Goal: Check status: Check status

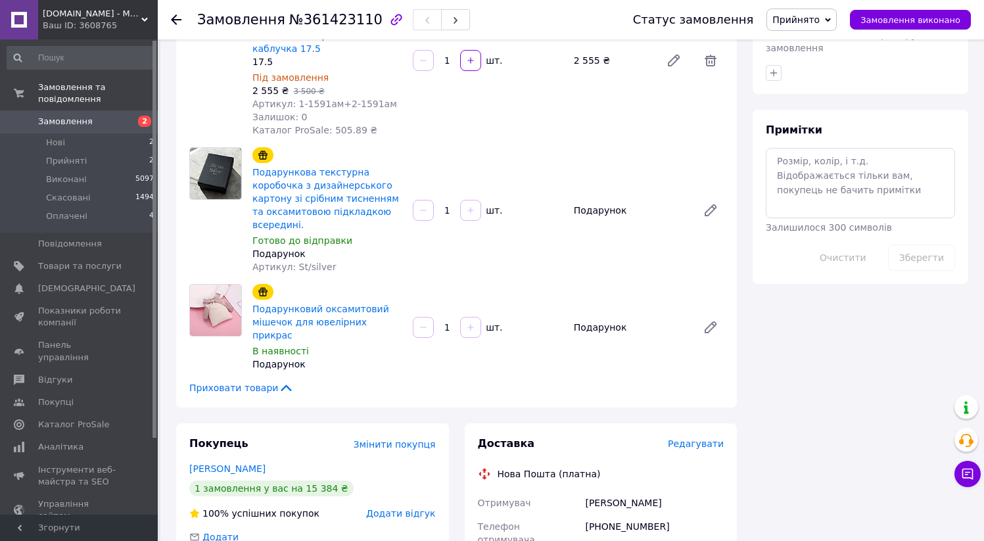
scroll to position [538, 0]
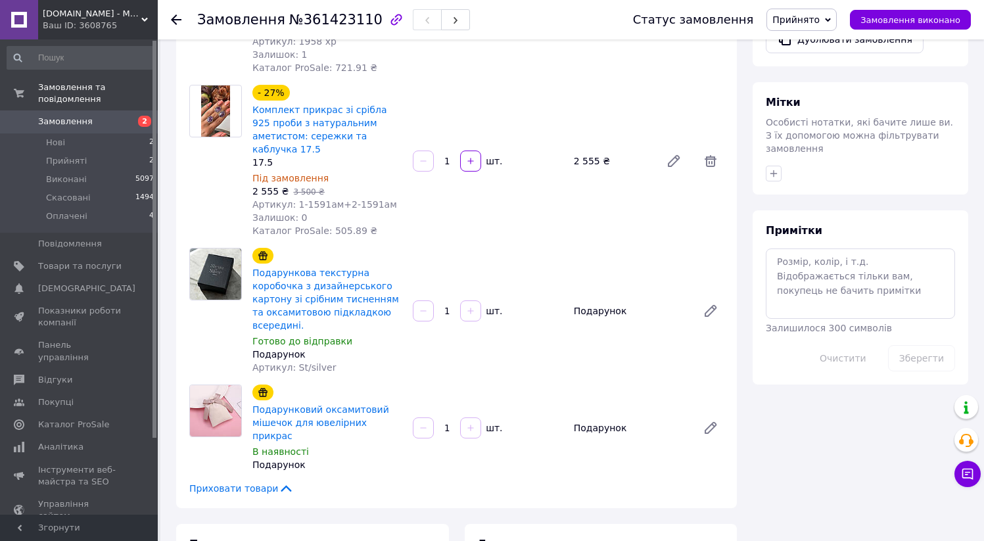
click at [109, 112] on link "Замовлення 2" at bounding box center [81, 121] width 162 height 22
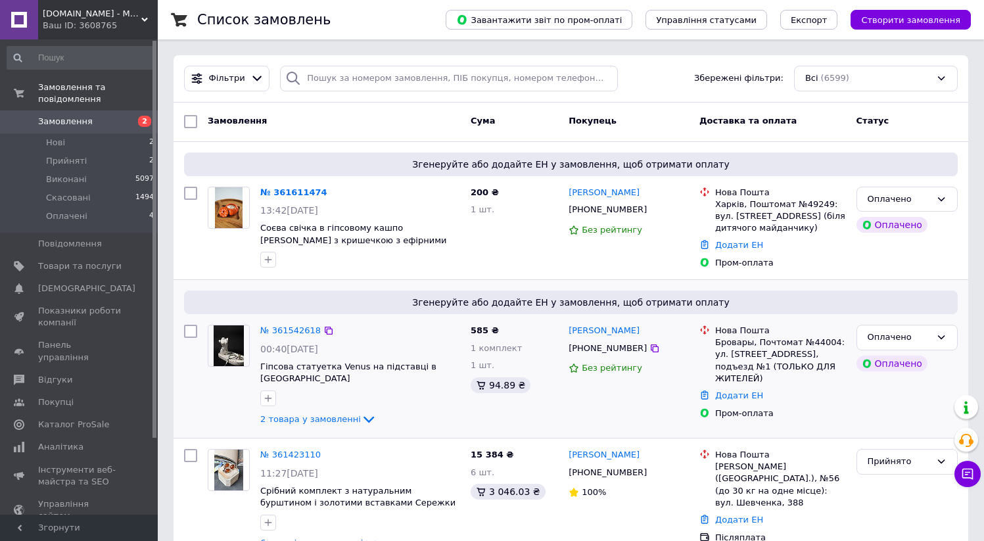
scroll to position [71, 0]
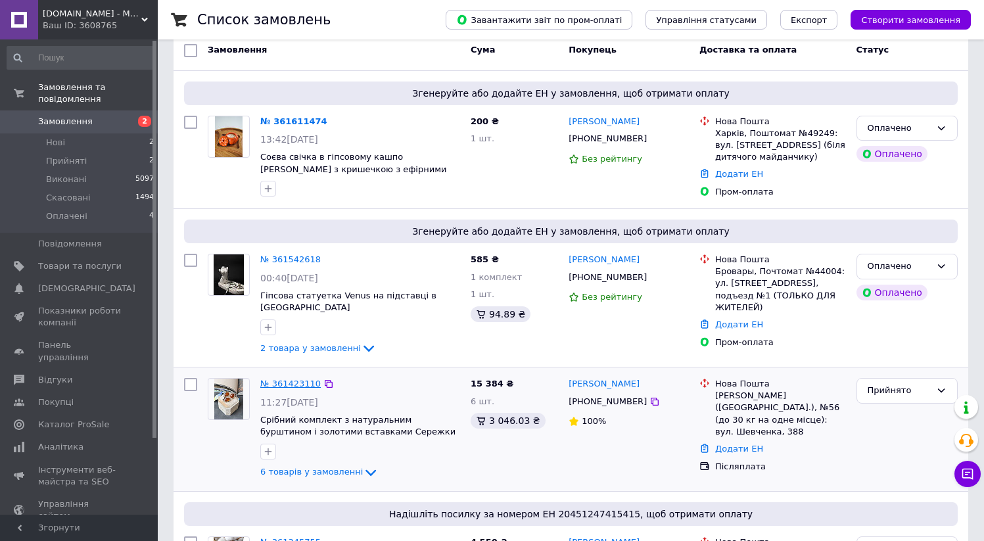
click at [291, 382] on link "№ 361423110" at bounding box center [290, 384] width 60 height 10
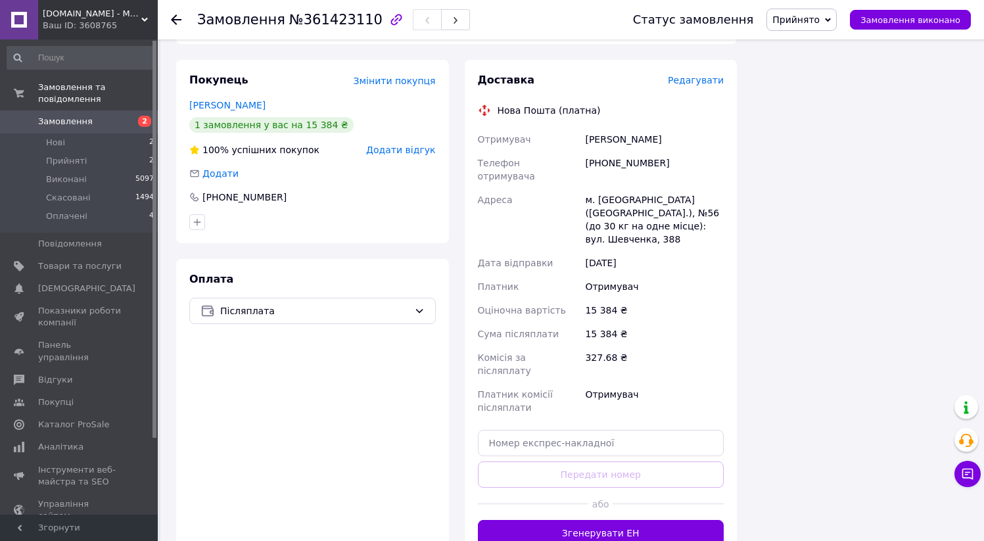
scroll to position [1069, 0]
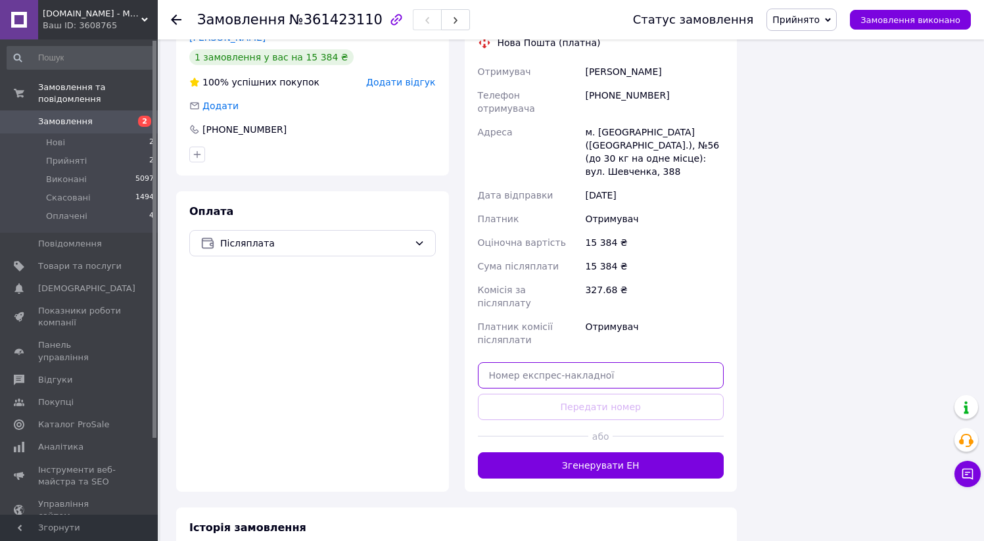
click at [584, 362] on input "text" at bounding box center [601, 375] width 246 height 26
paste input "20451247415415"
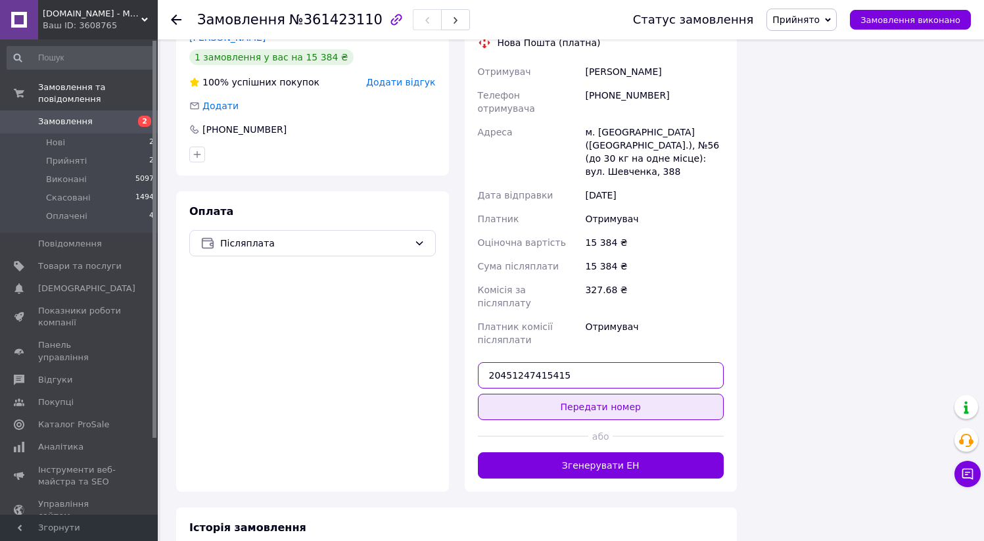
type input "20451247415415"
click at [590, 394] on button "Передати номер" at bounding box center [601, 407] width 246 height 26
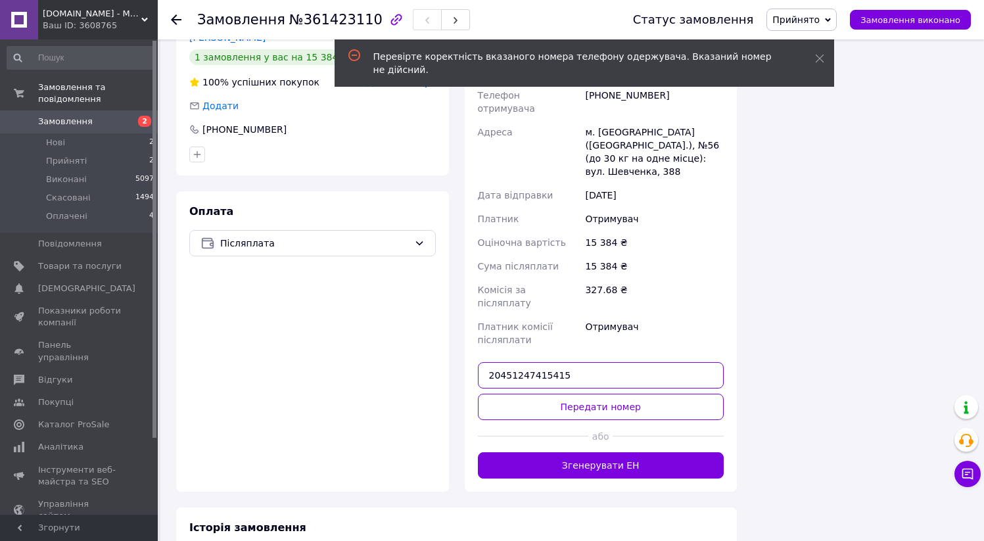
click at [563, 362] on input "20451247415415" at bounding box center [601, 375] width 246 height 26
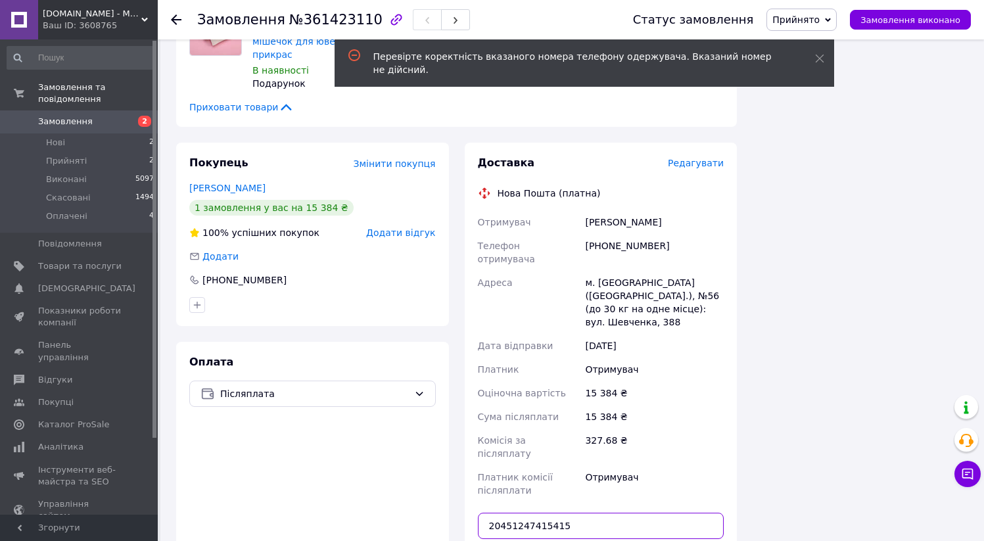
scroll to position [919, 0]
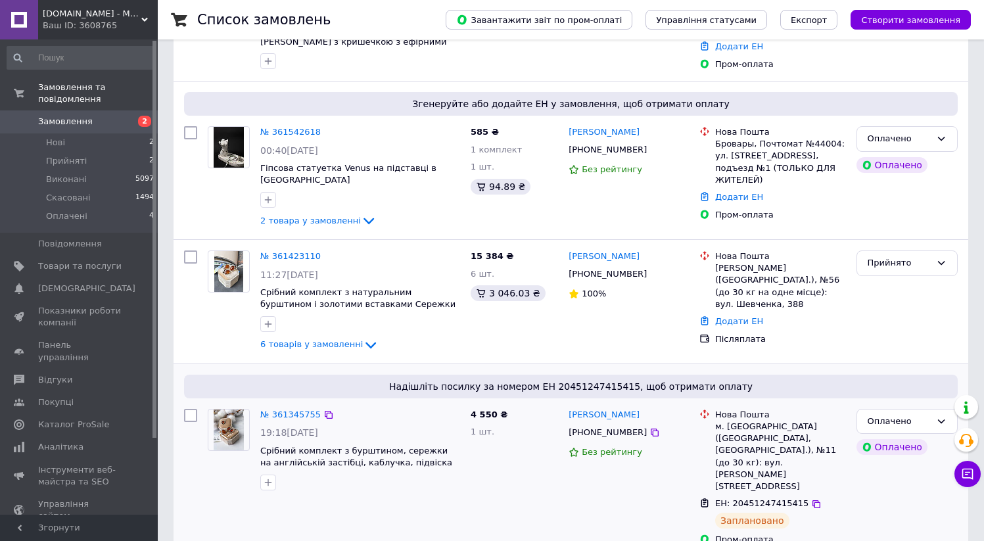
scroll to position [344, 0]
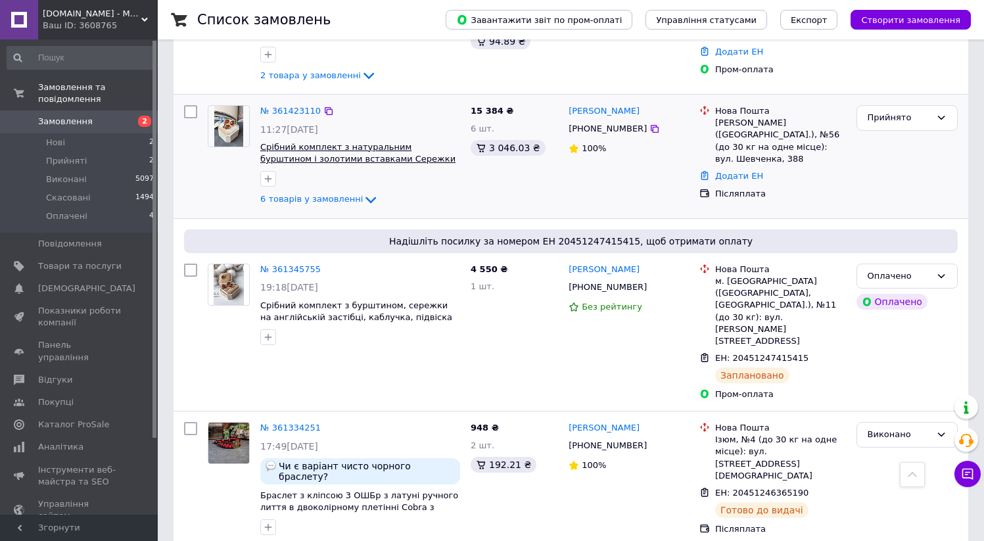
click at [307, 162] on span "Срібний комплект з натуральним бурштином і золотими вставками Сережки та кільце…" at bounding box center [357, 159] width 195 height 34
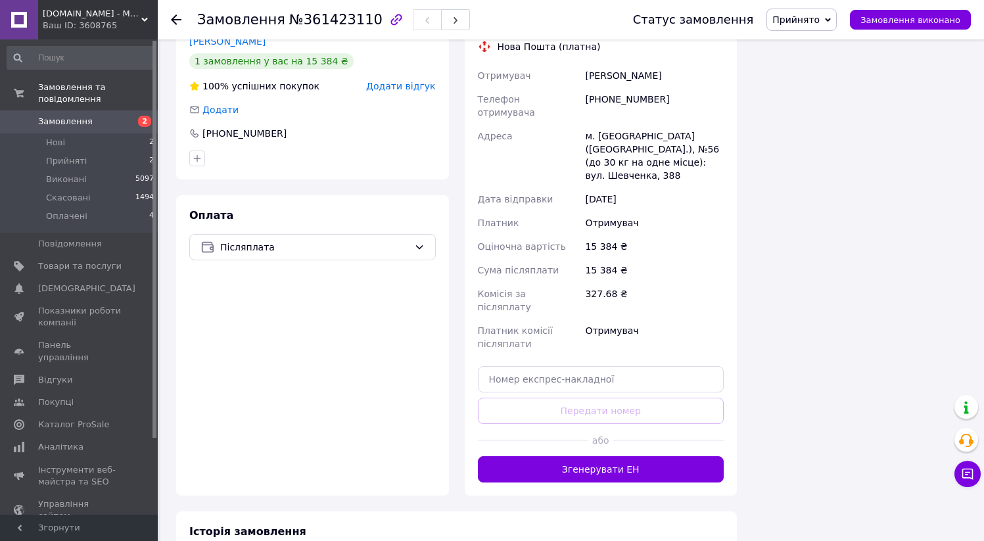
scroll to position [1069, 0]
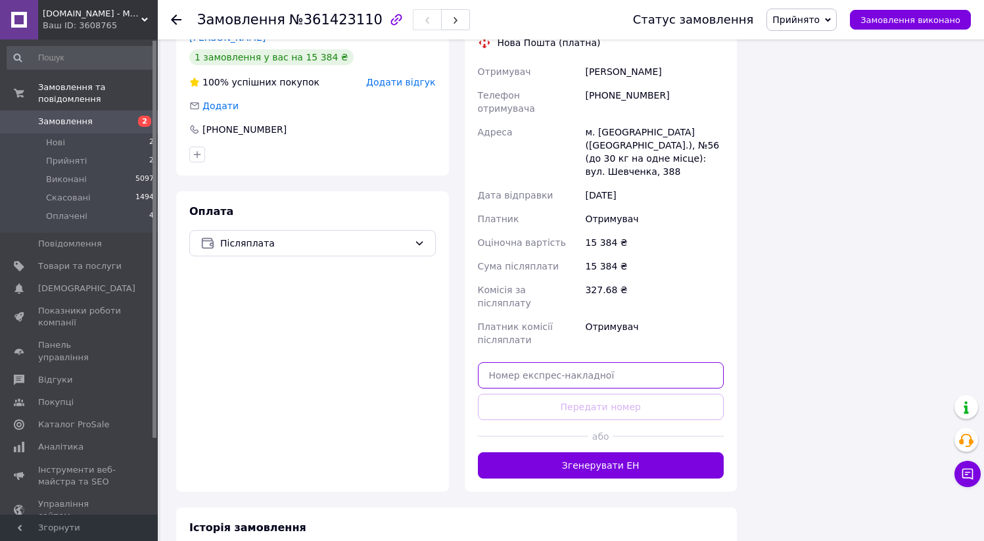
click at [560, 362] on input "text" at bounding box center [601, 375] width 246 height 26
paste input "20451247447777"
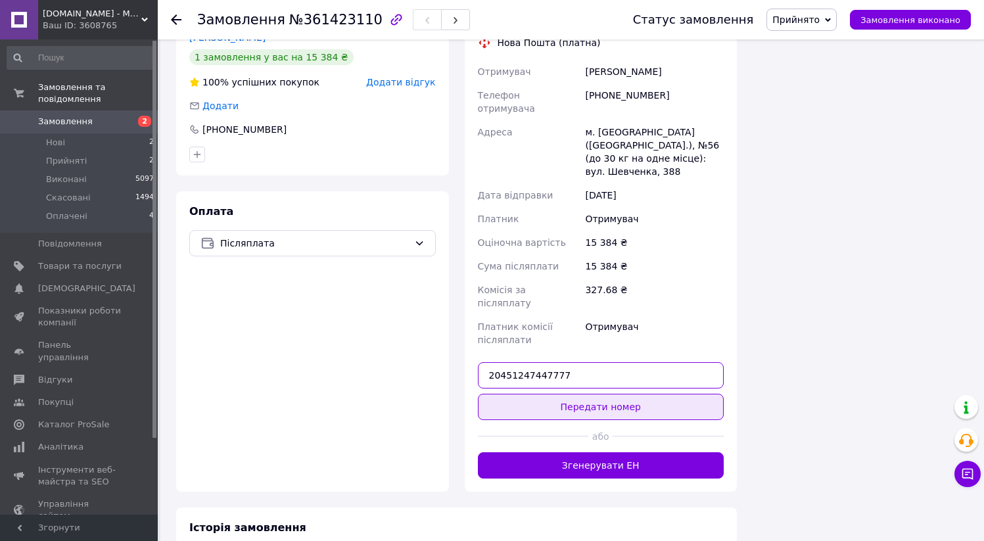
type input "20451247447777"
click at [566, 394] on button "Передати номер" at bounding box center [601, 407] width 246 height 26
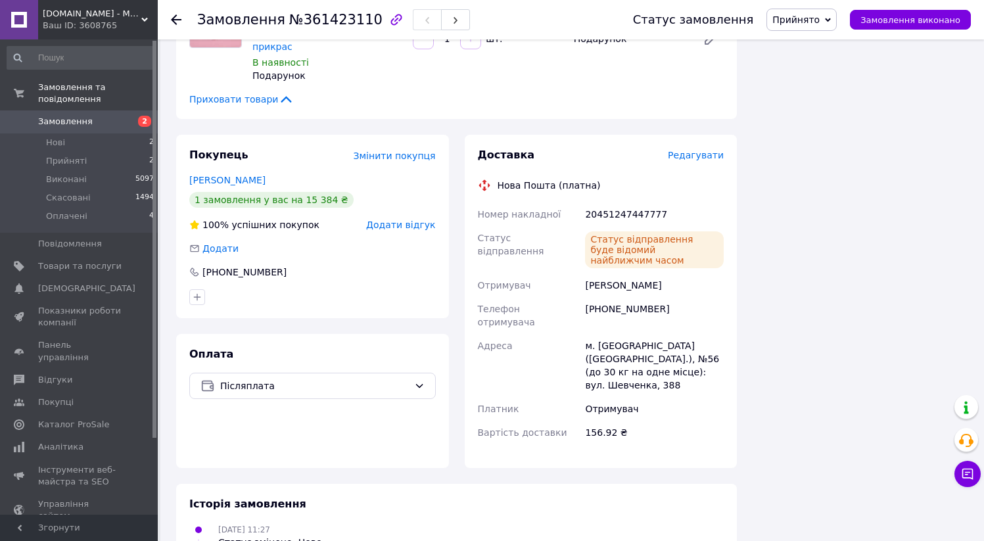
scroll to position [937, 0]
